Goal: Information Seeking & Learning: Learn about a topic

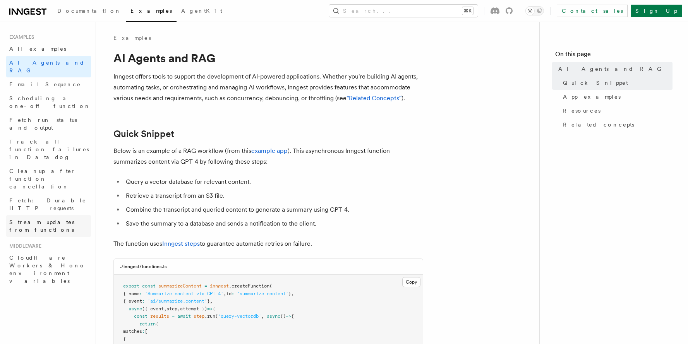
click at [50, 218] on span "Stream updates from functions" at bounding box center [50, 225] width 82 height 15
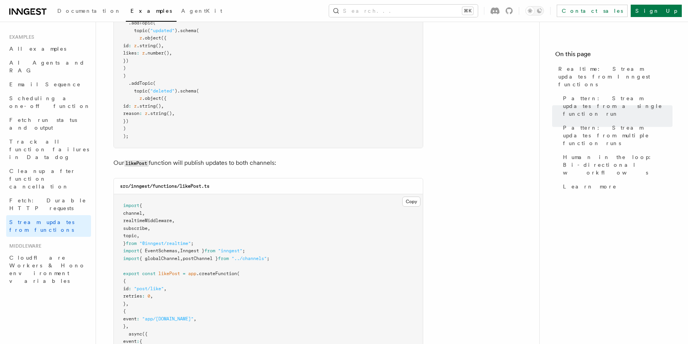
scroll to position [844, 0]
click at [46, 63] on span "AI Agents and RAG" at bounding box center [46, 67] width 75 height 14
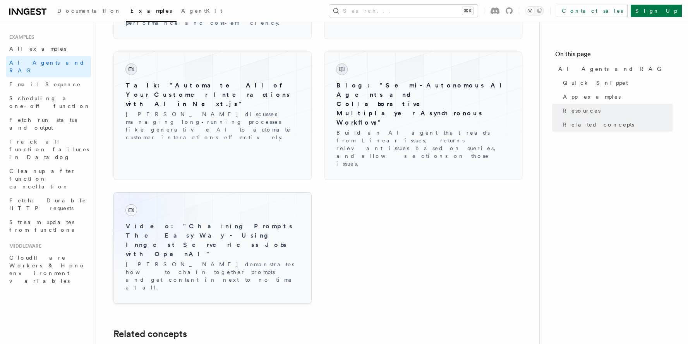
scroll to position [1251, 0]
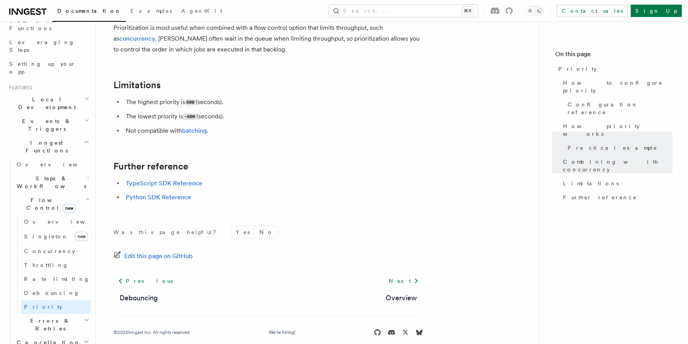
scroll to position [145, 0]
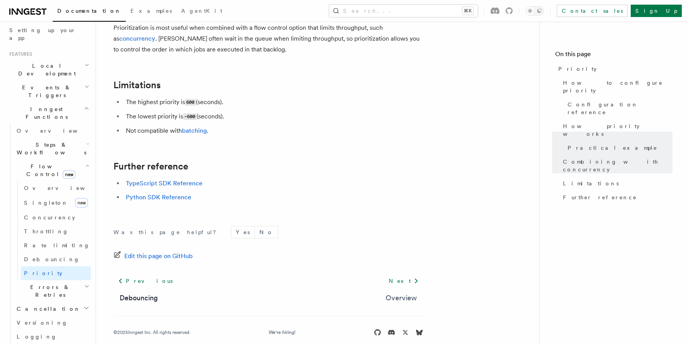
click at [395, 293] on link "Overview" at bounding box center [400, 298] width 31 height 11
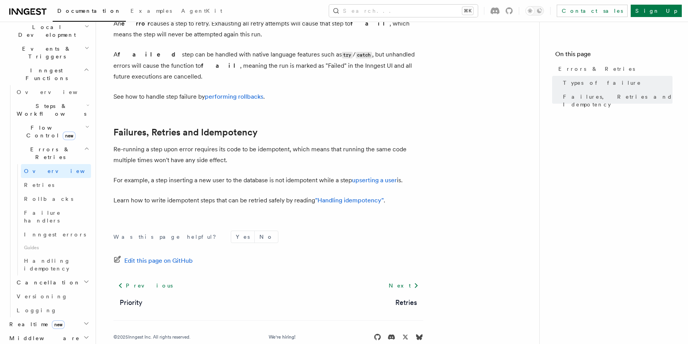
scroll to position [371, 0]
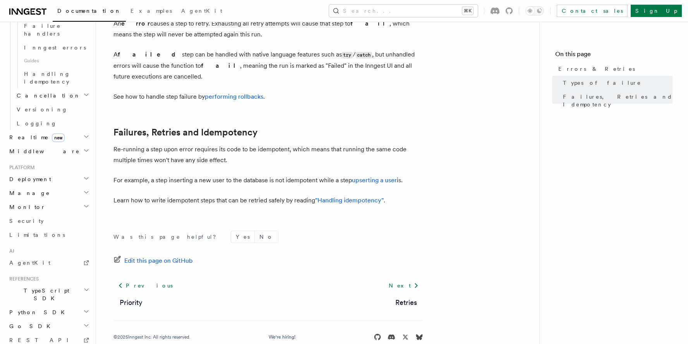
click at [56, 130] on h2 "Realtime new" at bounding box center [48, 137] width 85 height 14
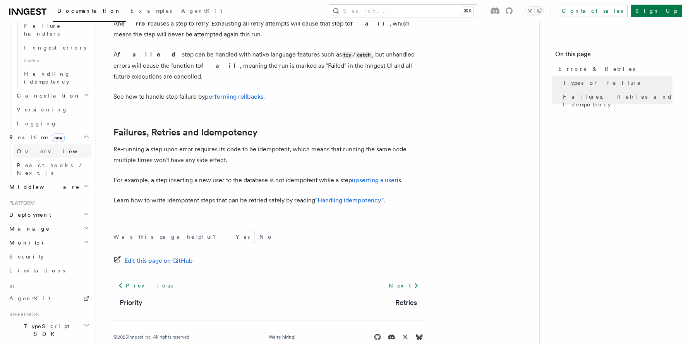
click at [46, 144] on link "Overview" at bounding box center [52, 151] width 77 height 14
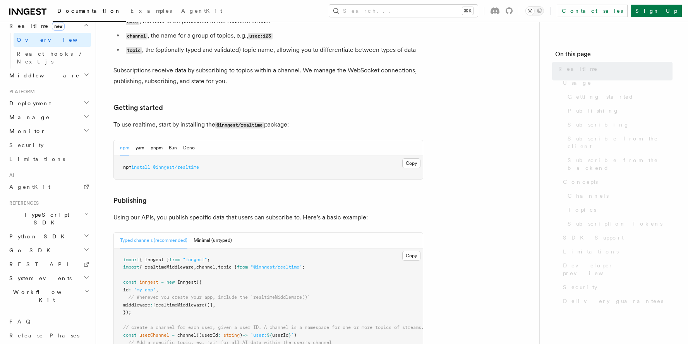
scroll to position [303, 0]
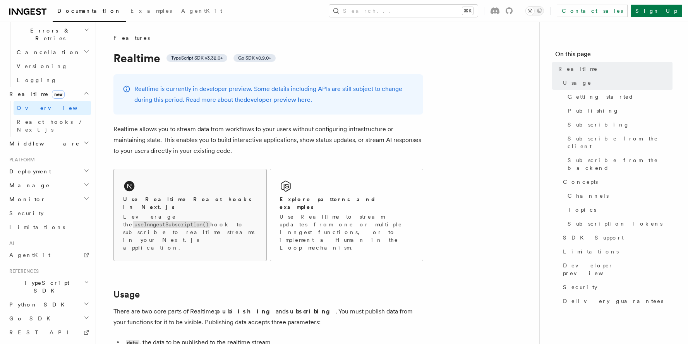
click at [204, 196] on h2 "Use Realtime React hooks in Next.js" at bounding box center [190, 202] width 134 height 15
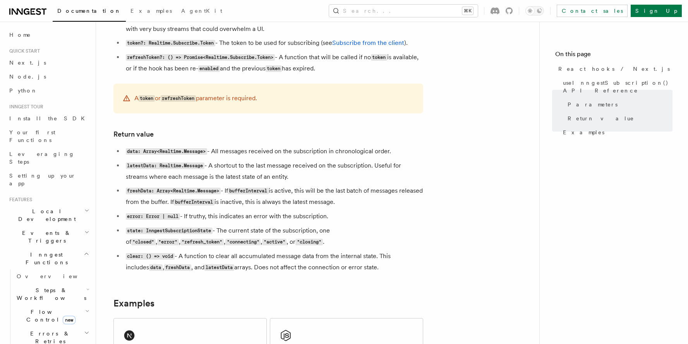
scroll to position [556, 0]
